Goal: Task Accomplishment & Management: Manage account settings

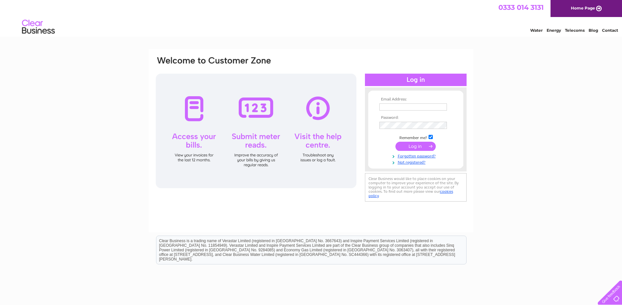
type input "harun.rashid@premierhytemp.com"
click at [420, 146] on input "submit" at bounding box center [415, 146] width 40 height 9
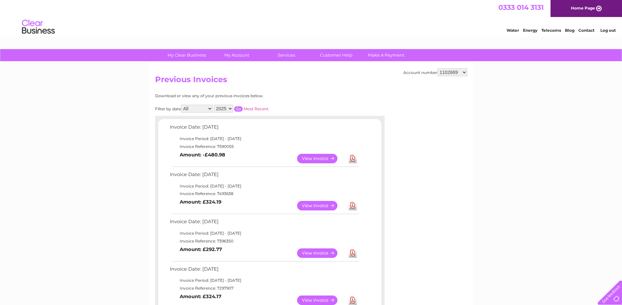
click at [464, 73] on select "1102669 30312019" at bounding box center [452, 72] width 30 height 8
select select "30312019"
click at [437, 68] on select "1102669 30312019" at bounding box center [452, 72] width 30 height 8
click at [352, 159] on link "Download" at bounding box center [352, 159] width 8 height 10
